Goal: Task Accomplishment & Management: Use online tool/utility

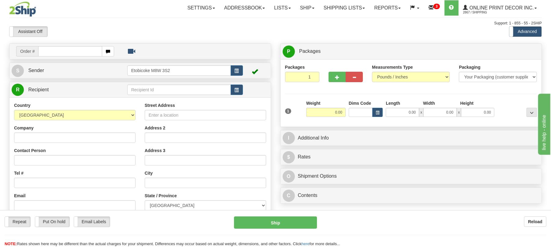
click at [269, 219] on div "Reload" at bounding box center [436, 222] width 220 height 10
click at [61, 47] on input "text" at bounding box center [70, 51] width 64 height 10
type input "ca-419920"
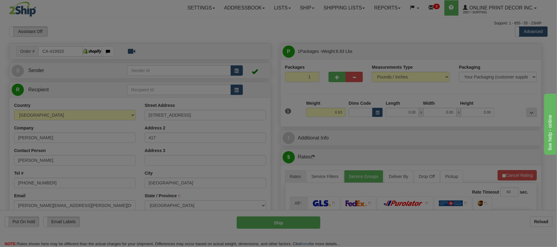
type input "VANCOUVER"
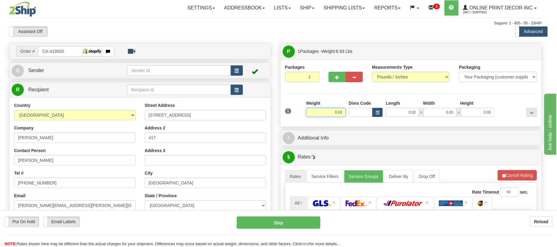
click at [269, 114] on input "6.93" at bounding box center [325, 112] width 39 height 9
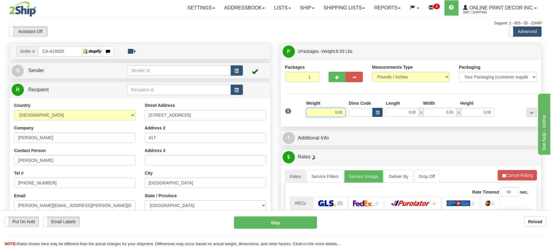
click at [269, 114] on input "6.93" at bounding box center [325, 112] width 39 height 9
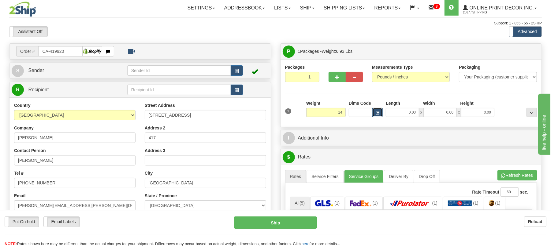
click at [269, 114] on span "button" at bounding box center [378, 112] width 4 height 3
type input "14.00"
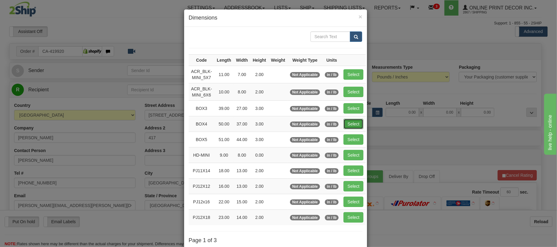
click at [269, 128] on button "Select" at bounding box center [353, 124] width 20 height 10
type input "BOX4"
type input "50.00"
type input "37.00"
type input "3.00"
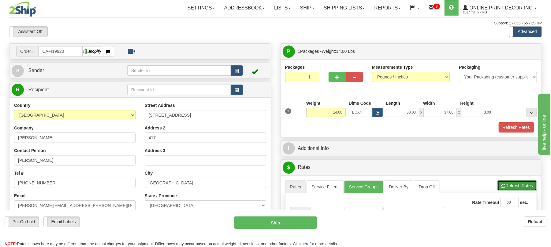
click at [269, 185] on button "Refresh Rates" at bounding box center [516, 186] width 39 height 10
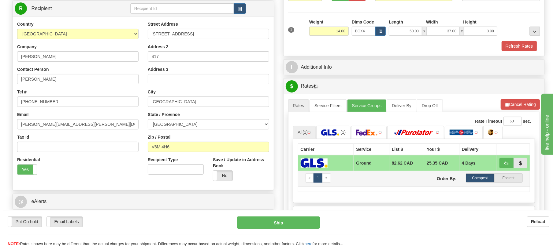
scroll to position [122, 0]
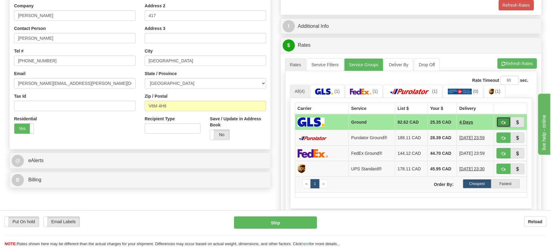
click at [269, 128] on button "button" at bounding box center [503, 122] width 14 height 10
type input "1"
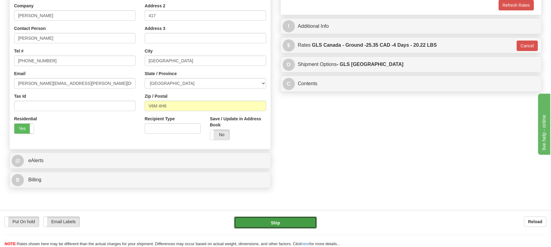
click at [269, 221] on button "Ship" at bounding box center [275, 223] width 83 height 12
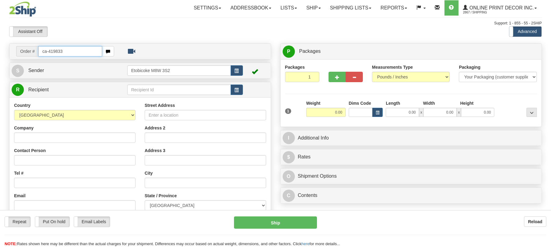
type input "ca-419833"
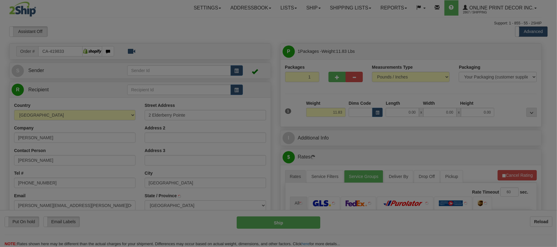
type input "FORT SASKATCHEWAN"
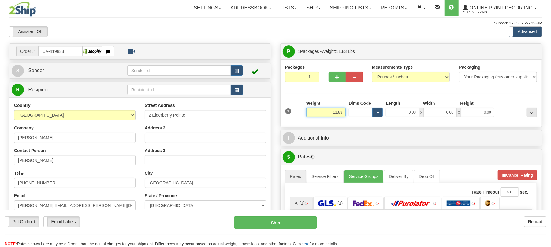
click at [335, 116] on input "11.83" at bounding box center [325, 112] width 39 height 9
click at [336, 116] on input "11.83" at bounding box center [325, 112] width 39 height 9
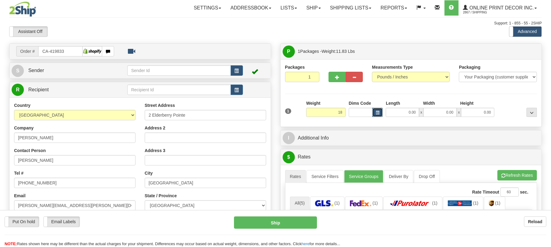
type input "18.00"
click at [381, 117] on button "button" at bounding box center [377, 112] width 10 height 9
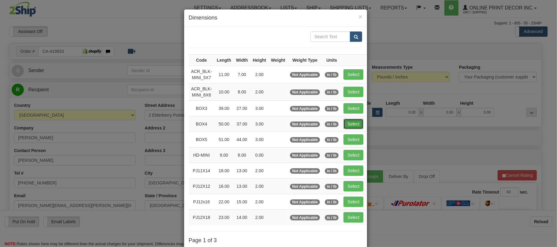
click at [352, 125] on button "Select" at bounding box center [353, 124] width 20 height 10
type input "BOX4"
type input "50.00"
type input "37.00"
type input "3.00"
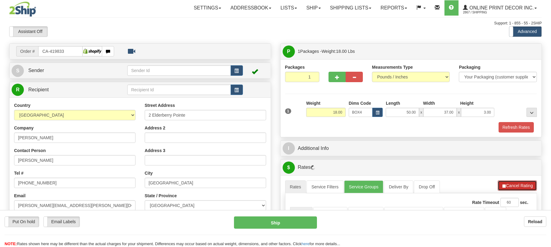
click at [505, 190] on button "Cancel Rating" at bounding box center [517, 186] width 39 height 10
click at [505, 190] on button "Refresh Rates" at bounding box center [516, 186] width 39 height 10
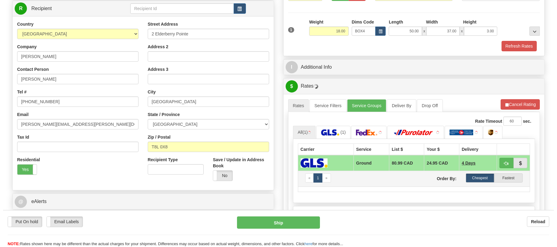
scroll to position [122, 0]
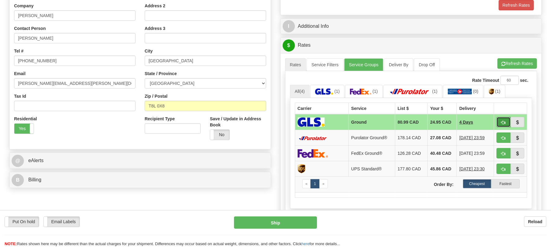
click at [500, 126] on button "button" at bounding box center [503, 122] width 14 height 10
type input "1"
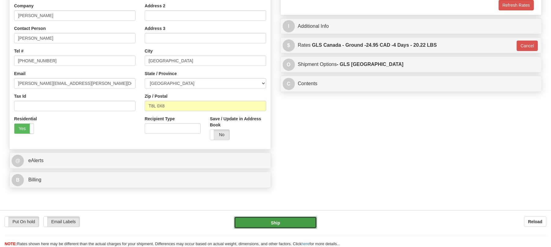
click at [294, 226] on button "Ship" at bounding box center [275, 223] width 83 height 12
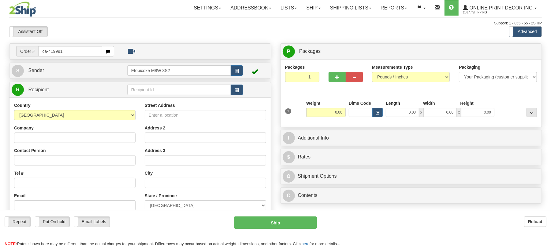
type input "ca-419991"
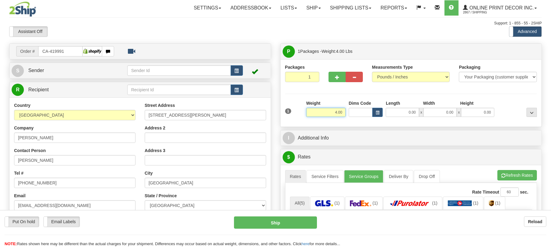
click at [333, 112] on input "4.00" at bounding box center [325, 112] width 39 height 9
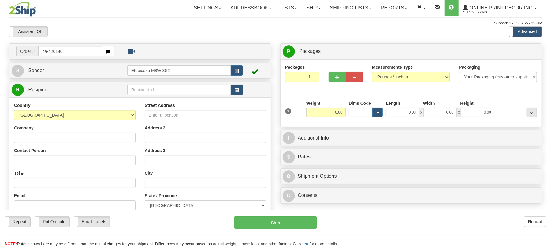
type input "ca-420140"
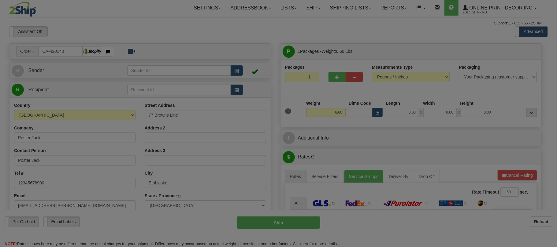
type input "ETOBICOKE"
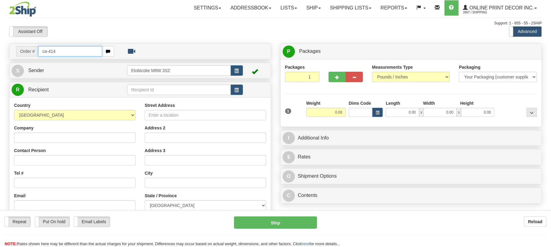
type input "ca-414"
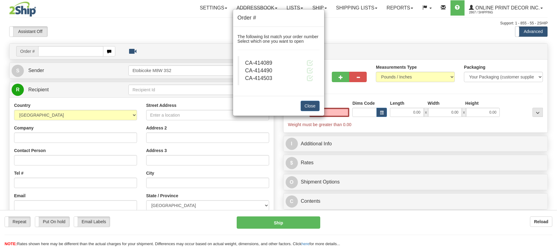
type input "0.00"
click at [83, 50] on div "Order # The following list match your order number Select which one you want to…" at bounding box center [278, 123] width 557 height 247
click at [80, 53] on div "Order # The following list match your order number Select which one you want to…" at bounding box center [278, 123] width 557 height 247
click at [304, 109] on button "Close" at bounding box center [310, 106] width 19 height 10
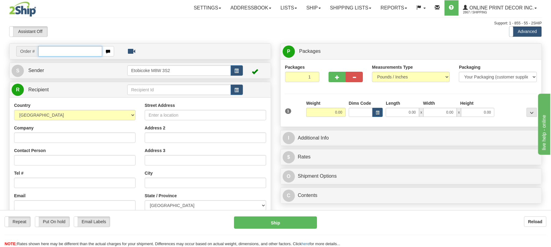
type input "V"
paste input "CA-414503"
type input "CA-414503"
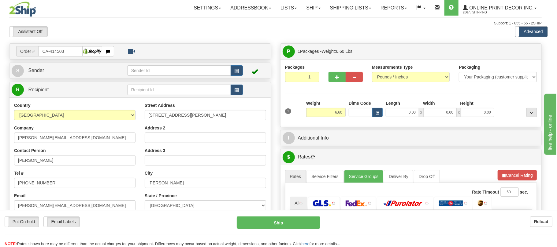
type input "[PERSON_NAME]"
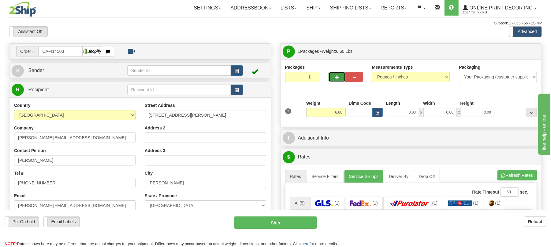
click at [339, 81] on button "button" at bounding box center [336, 77] width 17 height 10
radio input "true"
type input "2"
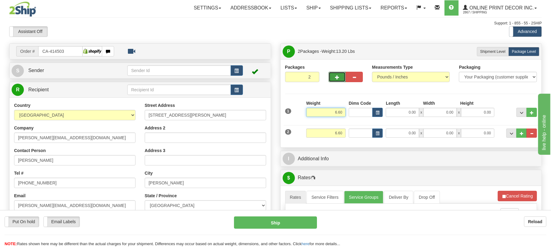
click at [332, 114] on input "6.60" at bounding box center [325, 112] width 39 height 9
click at [378, 114] on span "button" at bounding box center [378, 112] width 4 height 3
type input "5.00"
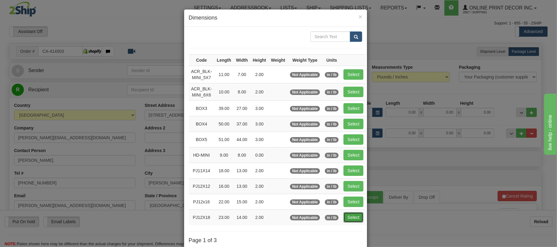
click at [360, 219] on button "Select" at bounding box center [353, 218] width 20 height 10
type input "PJ12X18"
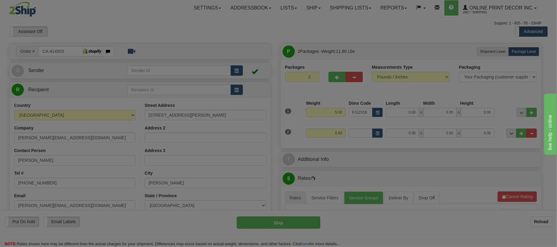
type input "23.00"
type input "14.00"
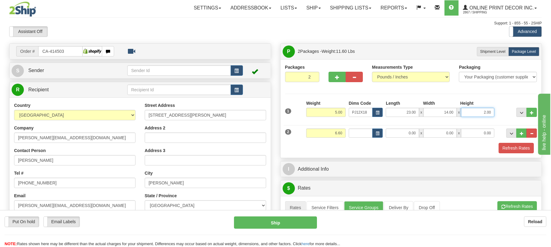
click at [476, 115] on input "2.00" at bounding box center [477, 112] width 33 height 9
type input "4.00"
click at [337, 135] on input "6.60" at bounding box center [325, 133] width 39 height 9
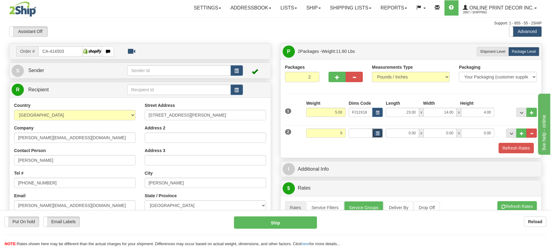
click at [381, 135] on button "button" at bounding box center [377, 133] width 10 height 9
type input "9.00"
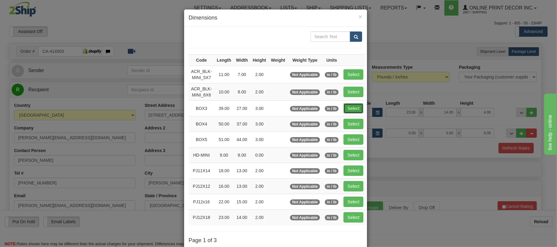
click at [361, 109] on button "Select" at bounding box center [353, 108] width 20 height 10
type input "BOX3"
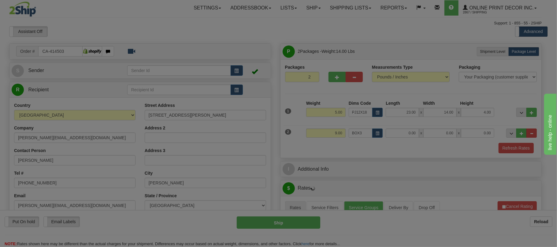
type input "39.00"
type input "27.00"
type input "3.00"
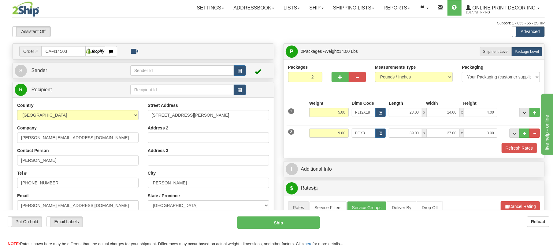
scroll to position [81, 0]
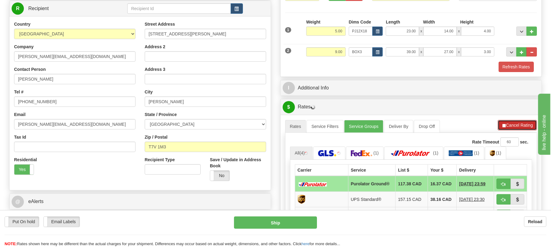
click at [517, 126] on button "Cancel Rating" at bounding box center [517, 125] width 39 height 10
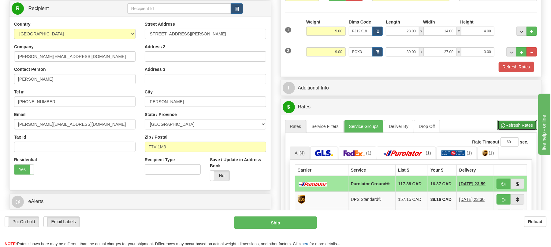
click at [517, 126] on button "Refresh Rates" at bounding box center [516, 125] width 39 height 10
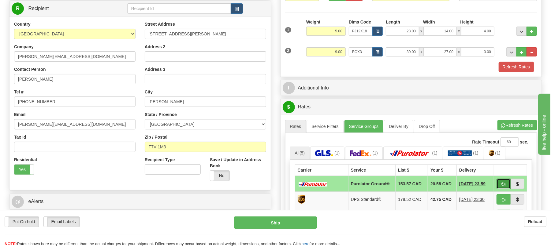
click at [502, 187] on span "button" at bounding box center [503, 185] width 4 height 4
type input "260"
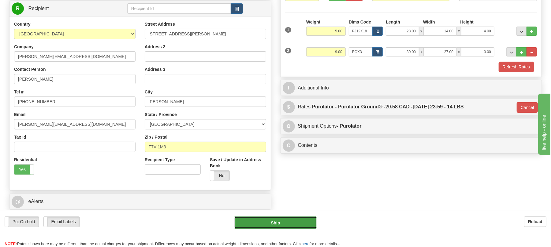
click at [293, 223] on button "Ship" at bounding box center [275, 223] width 83 height 12
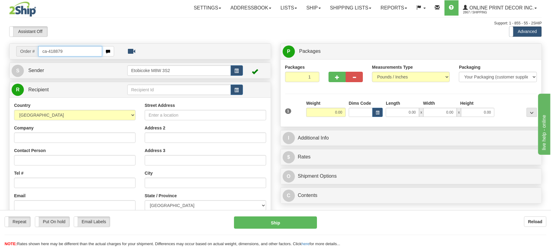
type input "ca-418879"
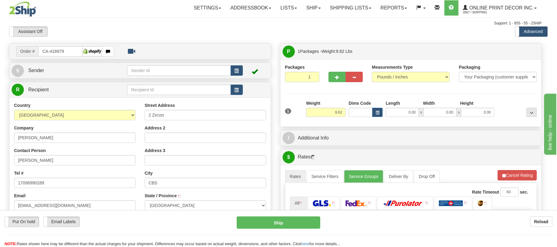
type input "[GEOGRAPHIC_DATA]"
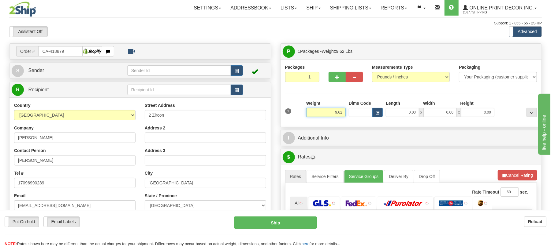
click at [339, 115] on input "9.62" at bounding box center [325, 112] width 39 height 9
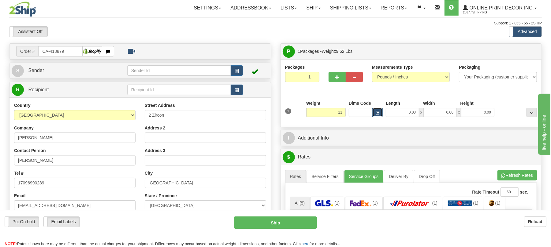
click at [378, 114] on span "button" at bounding box center [378, 112] width 4 height 3
type input "11.00"
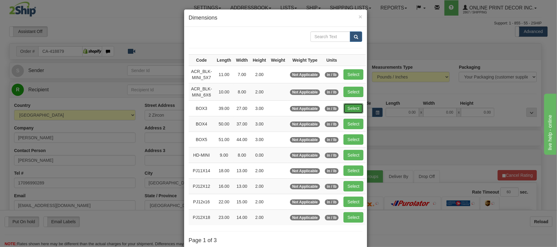
click at [355, 113] on button "Select" at bounding box center [353, 108] width 20 height 10
type input "BOX3"
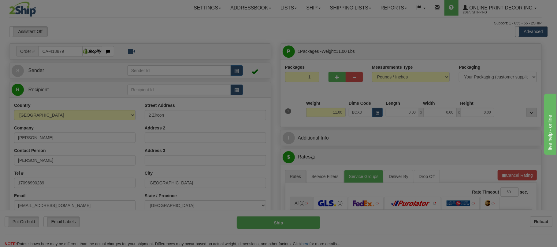
type input "39.00"
type input "27.00"
type input "3.00"
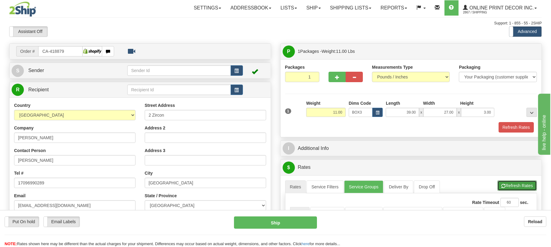
click at [508, 188] on button "Refresh Rates" at bounding box center [516, 186] width 39 height 10
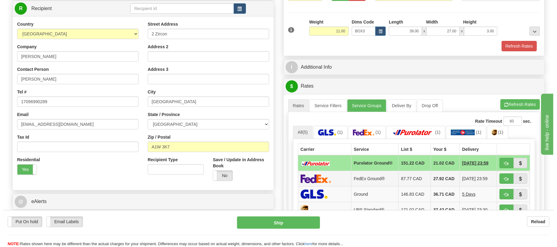
scroll to position [122, 0]
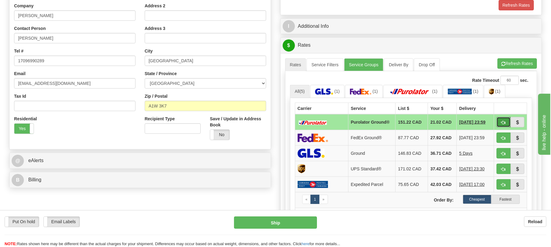
click at [500, 127] on button "button" at bounding box center [503, 122] width 14 height 10
type input "260"
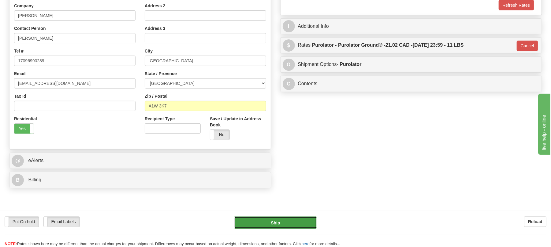
click at [276, 224] on button "Ship" at bounding box center [275, 223] width 83 height 12
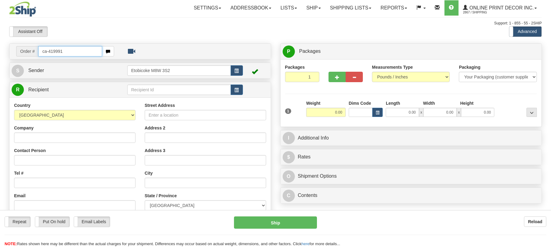
type input "ca-419991"
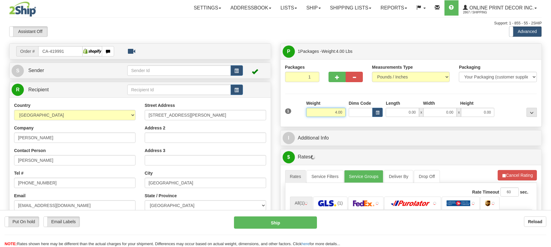
click at [339, 114] on input "4.00" at bounding box center [325, 112] width 39 height 9
type input "6.00"
click at [374, 113] on button "button" at bounding box center [377, 112] width 10 height 9
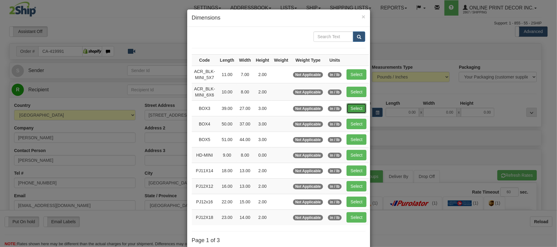
click at [363, 111] on button "Select" at bounding box center [356, 108] width 20 height 10
type input "BOX3"
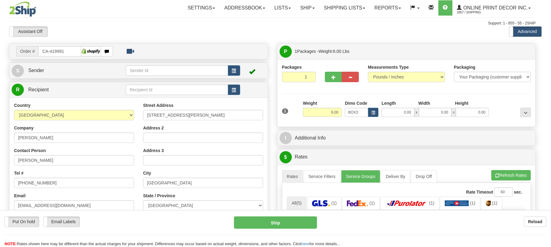
type input "39.00"
type input "27.00"
type input "3.00"
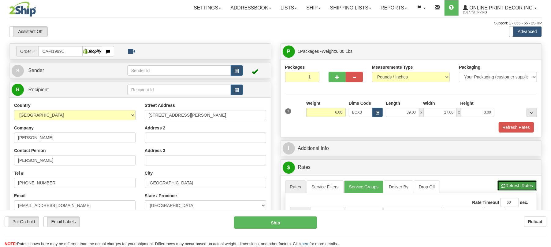
click at [521, 185] on button "Refresh Rates" at bounding box center [516, 186] width 39 height 10
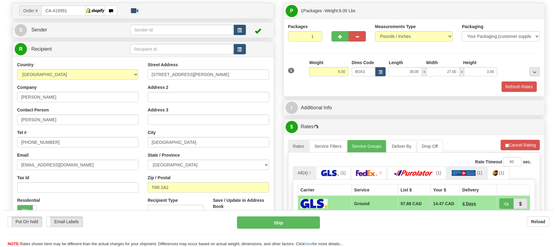
scroll to position [81, 0]
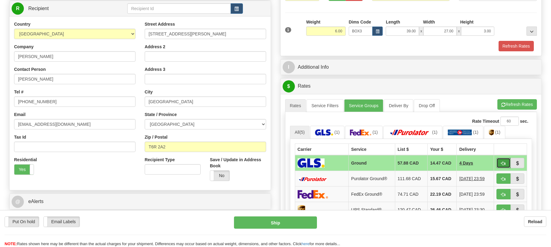
click at [502, 166] on span "button" at bounding box center [503, 164] width 4 height 4
type input "1"
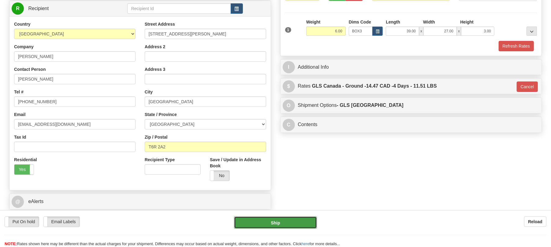
click at [290, 222] on button "Ship" at bounding box center [275, 223] width 83 height 12
